Goal: Task Accomplishment & Management: Use online tool/utility

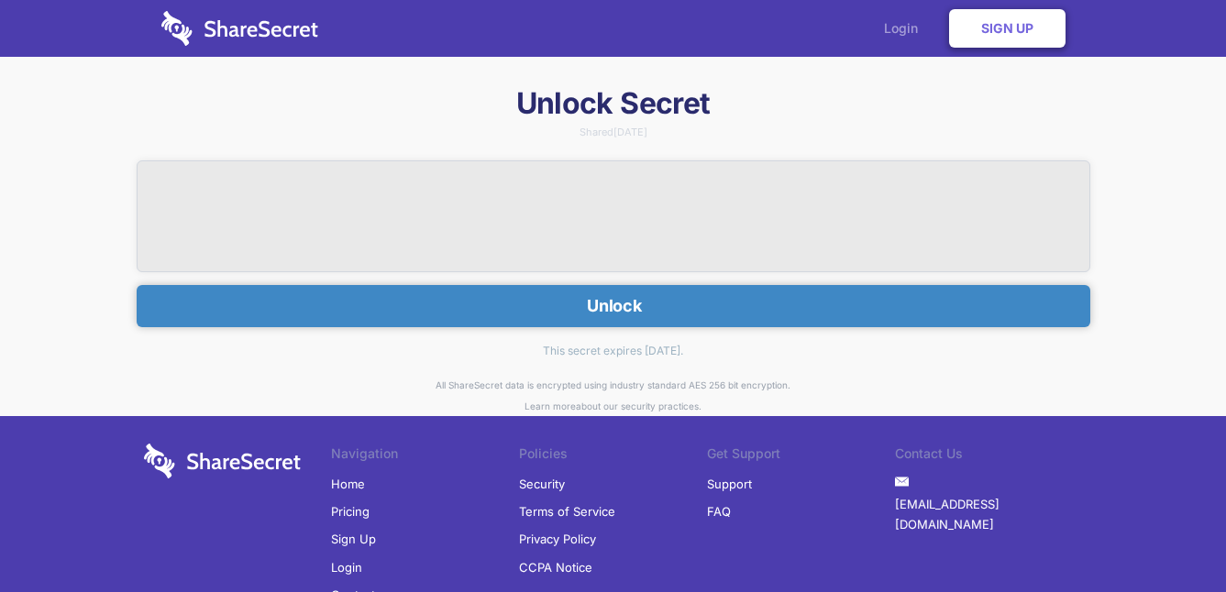
click at [876, 20] on link "Login" at bounding box center [906, 28] width 80 height 57
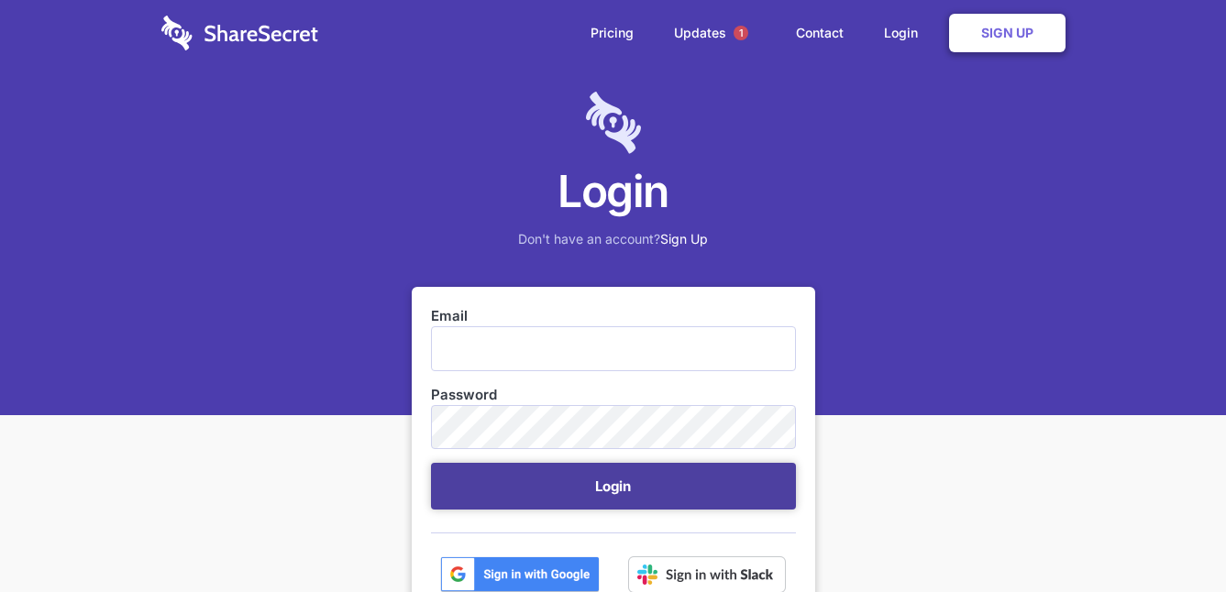
type input "[EMAIL_ADDRESS][DOMAIN_NAME]"
click at [604, 495] on button "Login" at bounding box center [613, 486] width 365 height 47
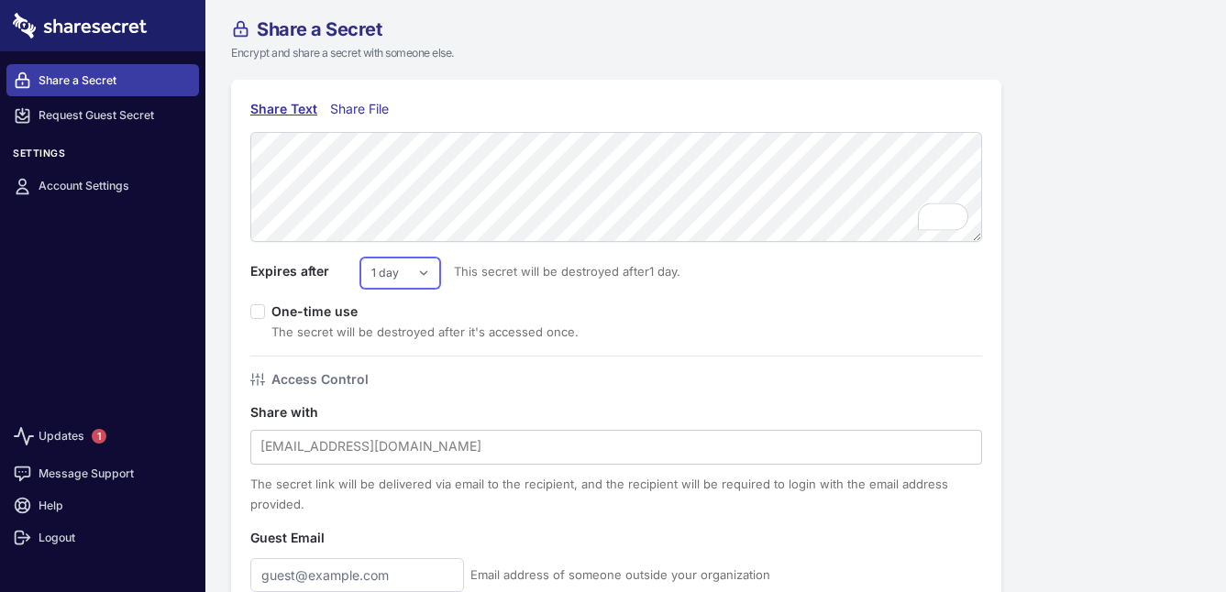
click at [425, 274] on select "1 day 2 days 3 days 4 days 5 days 6 days 7 days" at bounding box center [400, 273] width 80 height 31
select select "7"
click at [360, 258] on select "1 day 2 days 3 days 4 days 5 days 6 days 7 days" at bounding box center [400, 273] width 80 height 31
click at [489, 283] on div "Expires after 1 day 2 days 3 days 4 days 5 days 6 days 7 days This secret will …" at bounding box center [616, 272] width 732 height 34
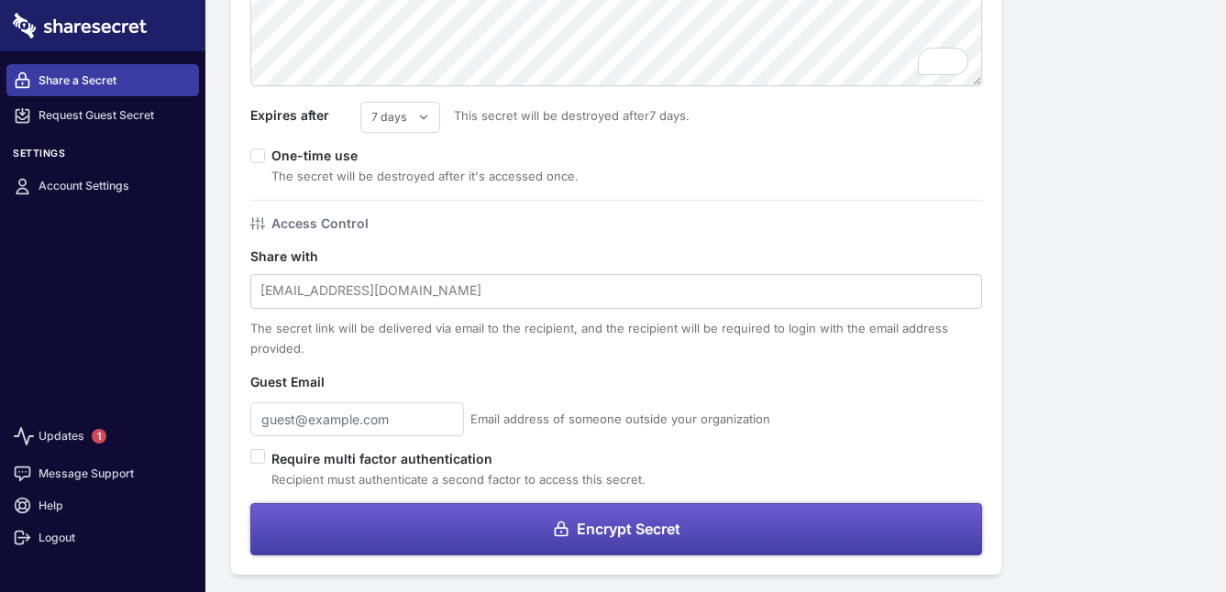
scroll to position [159, 0]
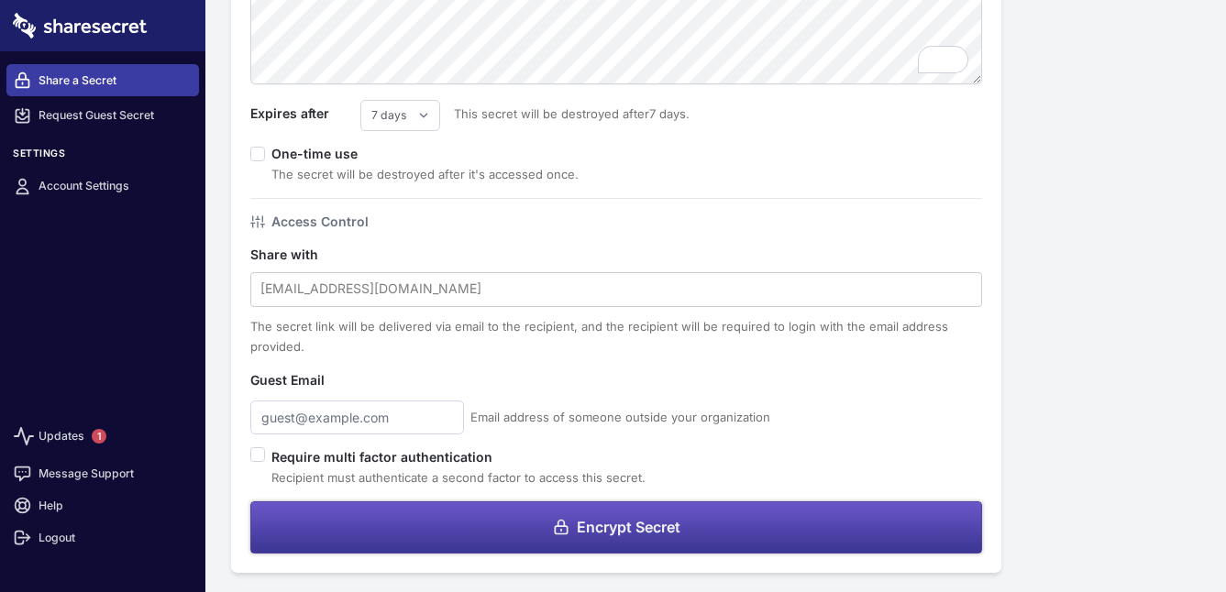
click at [600, 535] on span "Encrypt Secret" at bounding box center [629, 527] width 104 height 15
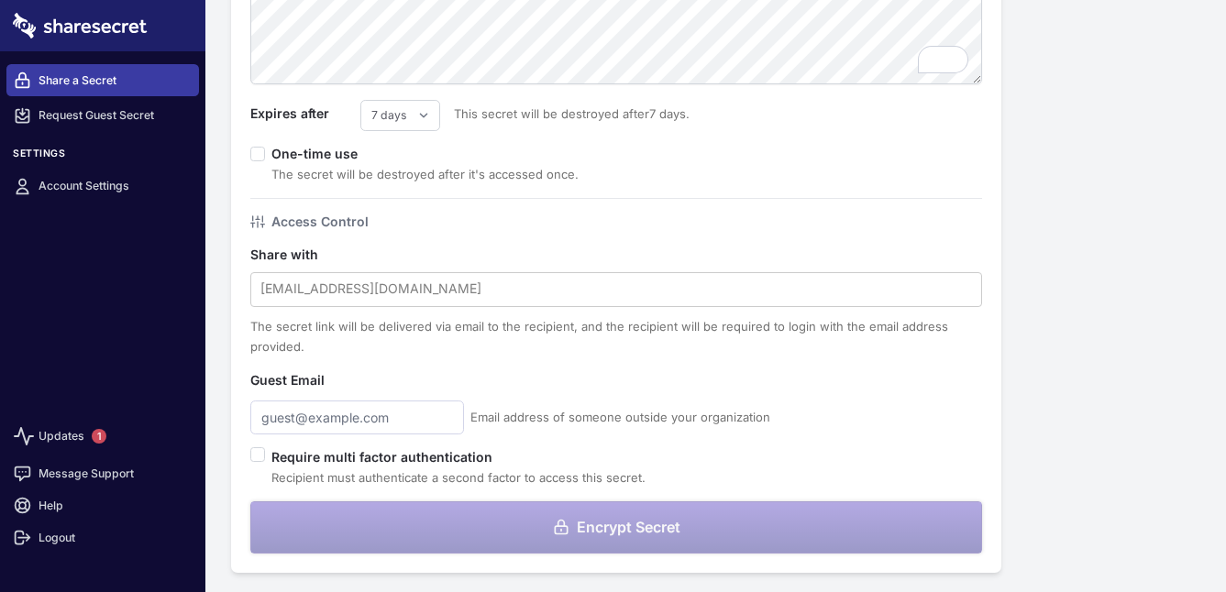
scroll to position [0, 0]
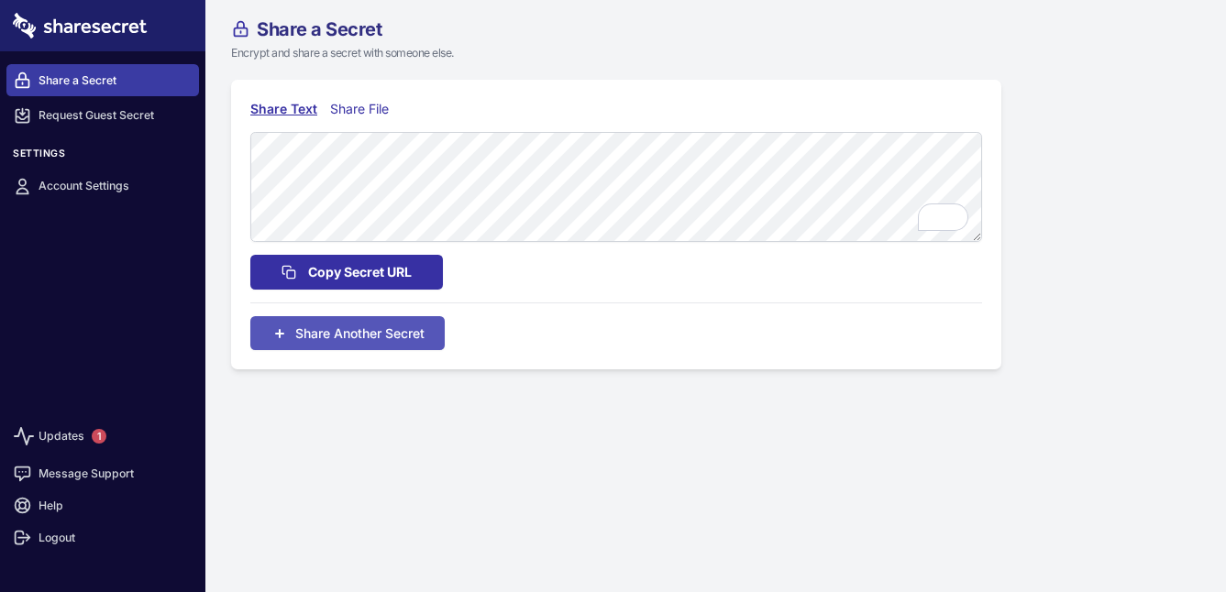
click at [392, 271] on span "Copy Secret URL" at bounding box center [360, 272] width 104 height 20
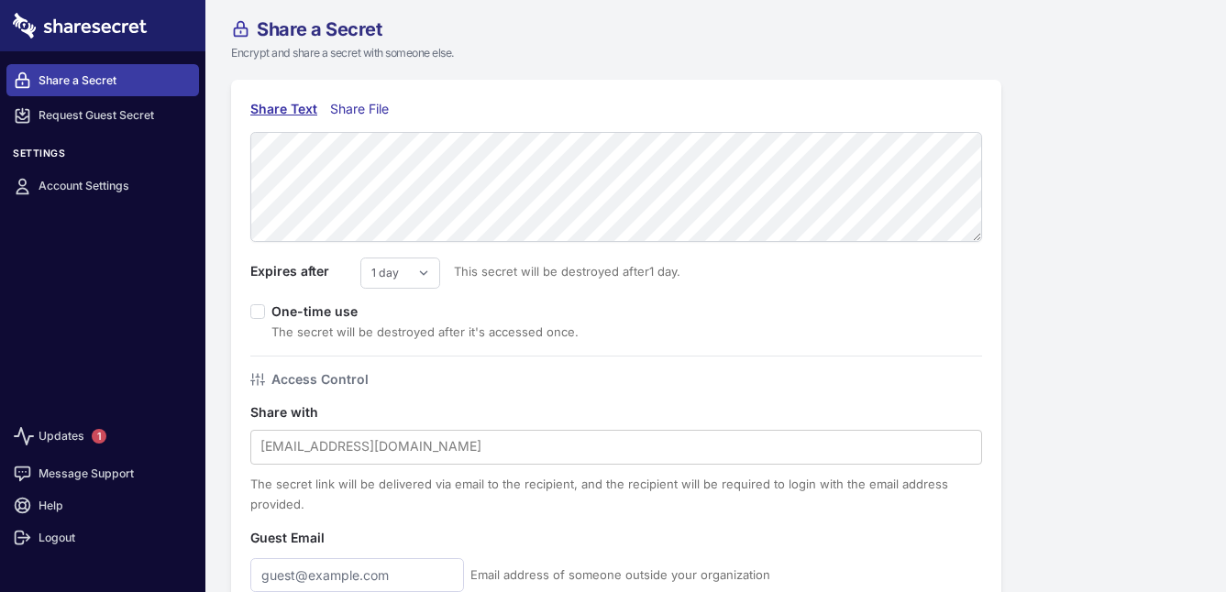
scroll to position [12, 0]
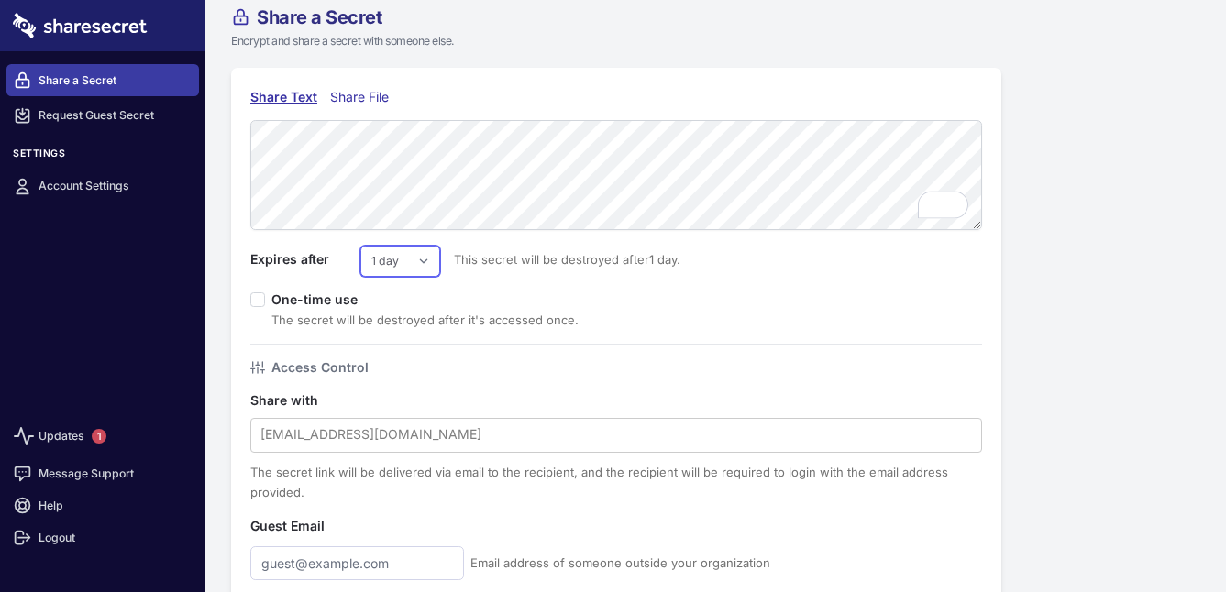
click at [427, 260] on select "1 day 2 days 3 days 4 days 5 days 6 days 7 days" at bounding box center [400, 261] width 80 height 31
select select "7"
click at [360, 246] on select "1 day 2 days 3 days 4 days 5 days 6 days 7 days" at bounding box center [400, 261] width 80 height 31
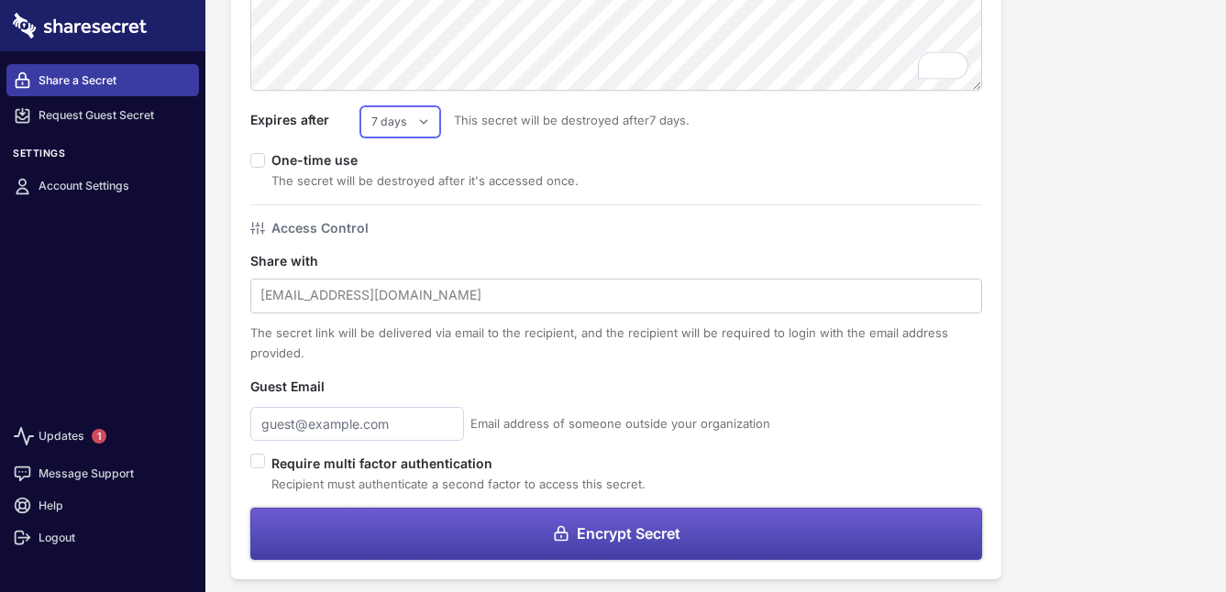
scroll to position [159, 0]
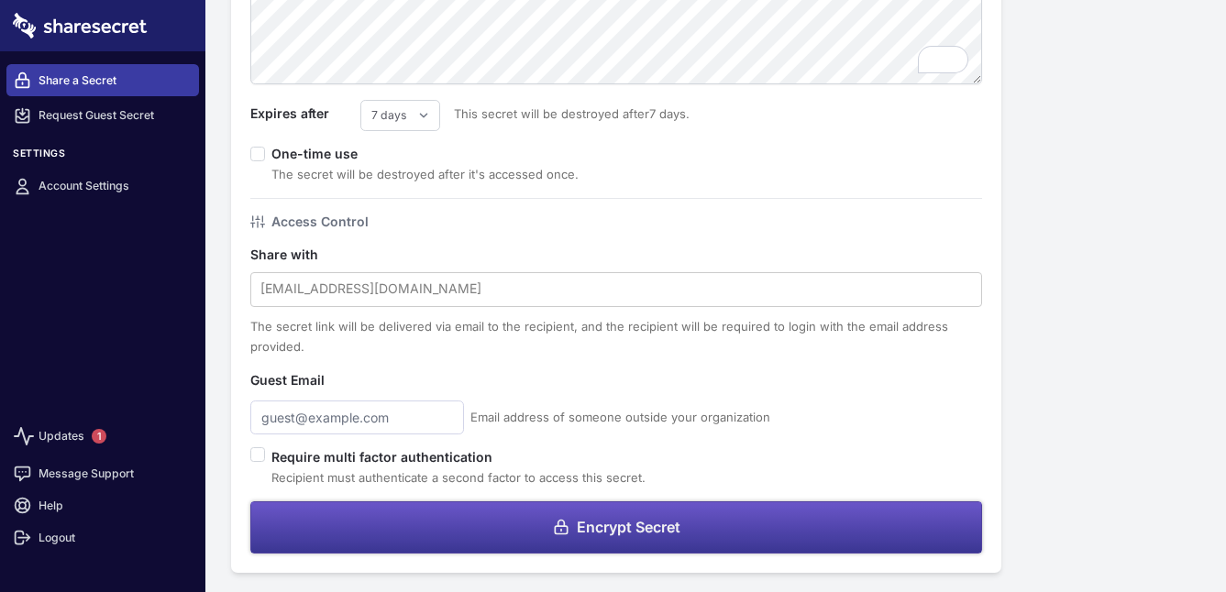
click at [577, 531] on span "Encrypt Secret" at bounding box center [629, 527] width 104 height 15
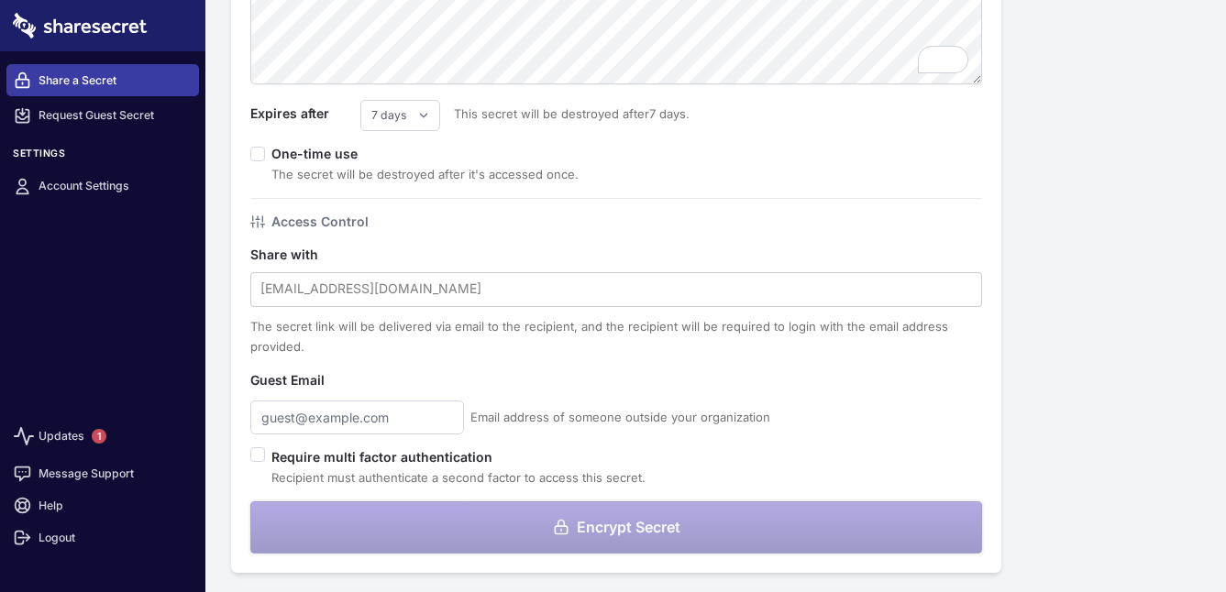
scroll to position [0, 0]
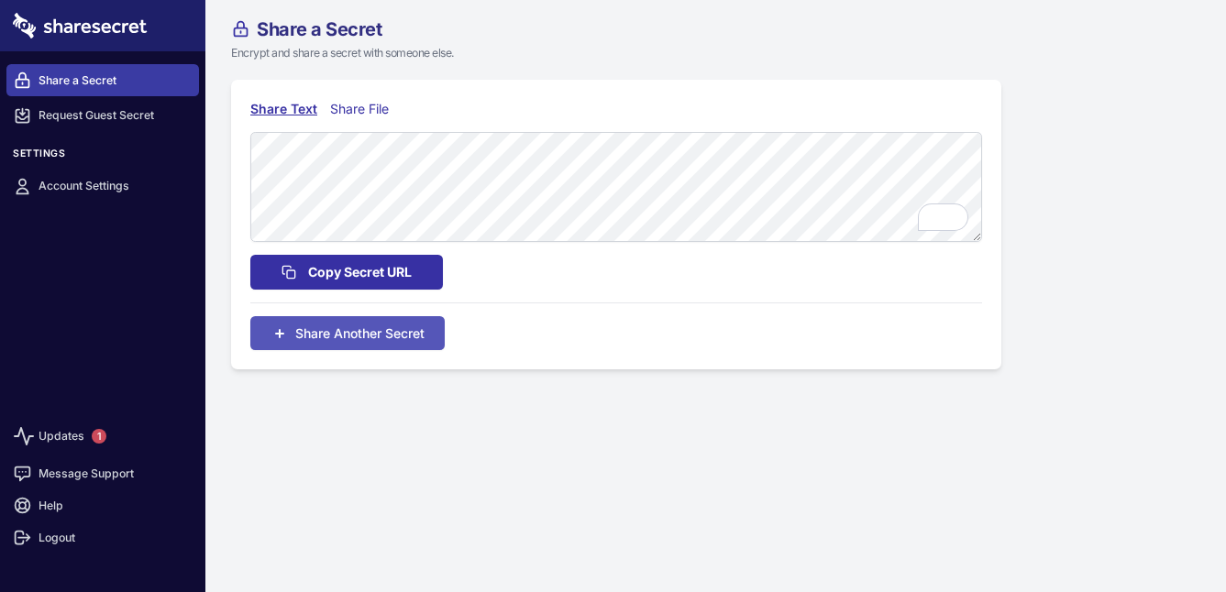
click at [352, 273] on span "Copy Secret URL" at bounding box center [360, 272] width 104 height 20
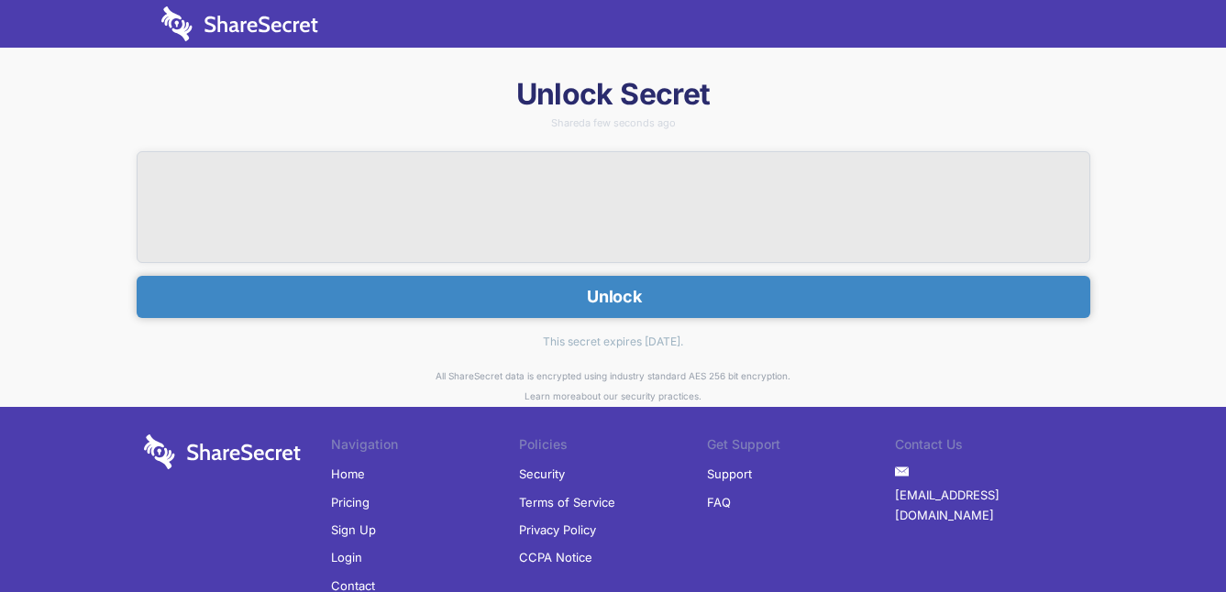
click at [544, 300] on button "Unlock" at bounding box center [614, 297] width 954 height 42
